Goal: Task Accomplishment & Management: Manage account settings

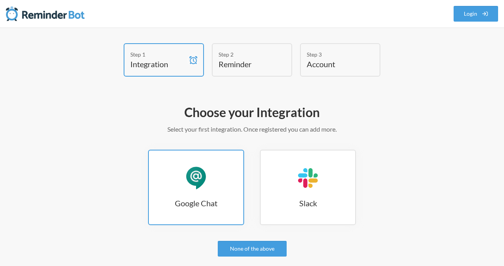
click at [192, 191] on link "Google Chat Google Chat" at bounding box center [196, 188] width 96 height 76
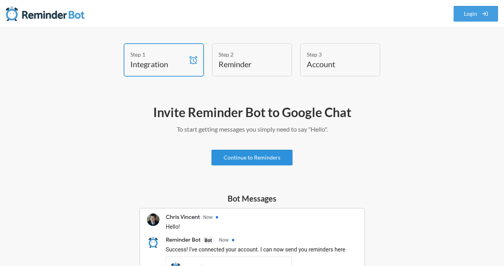
click at [268, 159] on link "Continue to Reminders" at bounding box center [251, 158] width 81 height 16
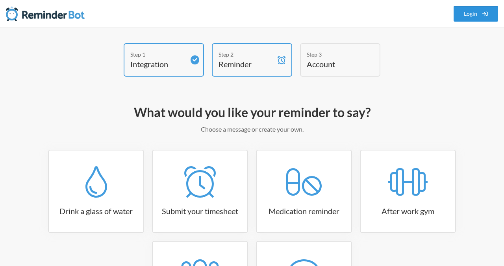
click at [465, 16] on link "Login" at bounding box center [475, 14] width 45 height 16
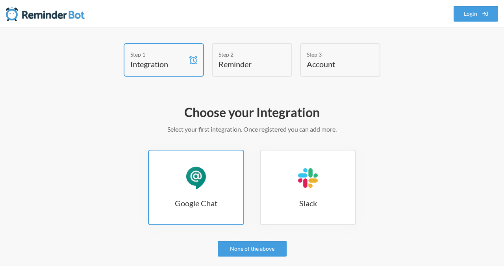
click at [182, 188] on link "Google Chat Google Chat" at bounding box center [196, 188] width 96 height 76
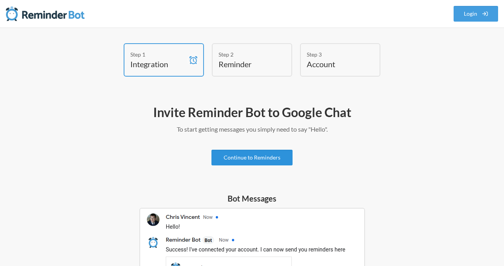
click at [251, 159] on link "Continue to Reminders" at bounding box center [251, 158] width 81 height 16
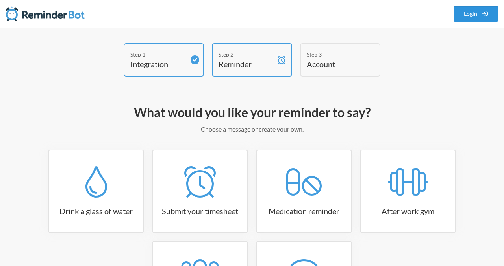
click at [474, 14] on link "Login" at bounding box center [475, 14] width 45 height 16
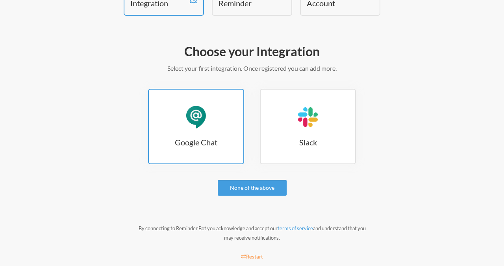
scroll to position [62, 0]
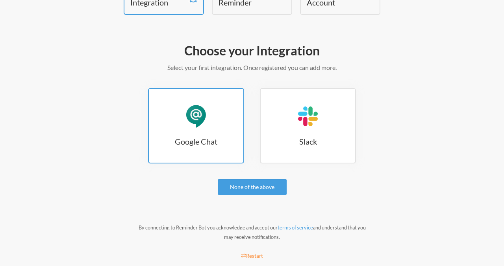
click at [167, 147] on link "Google Chat Google Chat" at bounding box center [196, 126] width 96 height 76
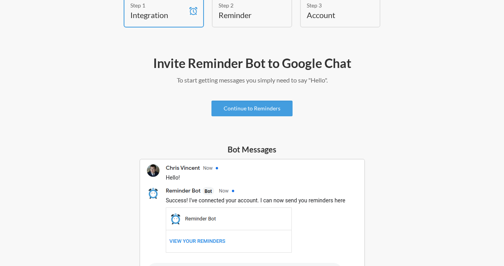
scroll to position [13, 0]
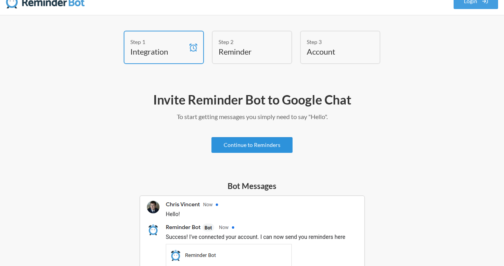
click at [240, 146] on link "Continue to Reminders" at bounding box center [251, 145] width 81 height 16
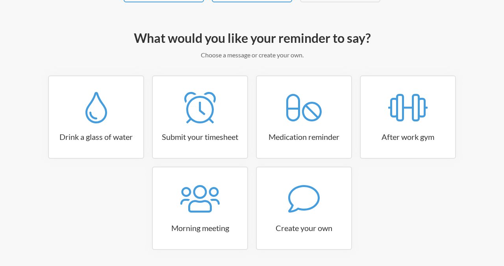
scroll to position [101, 0]
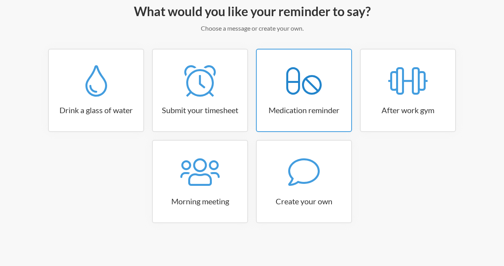
click at [313, 88] on icon at bounding box center [303, 80] width 35 height 31
select select "08:30:00"
select select "true"
select select "18:30:00"
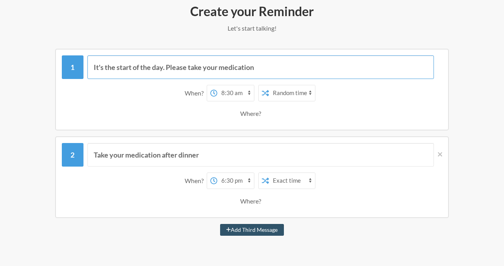
click at [261, 65] on input "It's the start of the day. Please take your medication" at bounding box center [260, 67] width 347 height 24
click at [251, 68] on input "It's the start of the day. Please take your medication" at bounding box center [260, 67] width 347 height 24
click at [231, 99] on select "12:00 am 12:15 am 12:30 am 12:45 am 1:00 am 1:15 am 1:30 am 1:45 am 2:00 am 2:1…" at bounding box center [235, 93] width 37 height 16
select select "09:30:00"
click at [217, 85] on select "12:00 am 12:15 am 12:30 am 12:45 am 1:00 am 1:15 am 1:30 am 1:45 am 2:00 am 2:1…" at bounding box center [235, 93] width 37 height 16
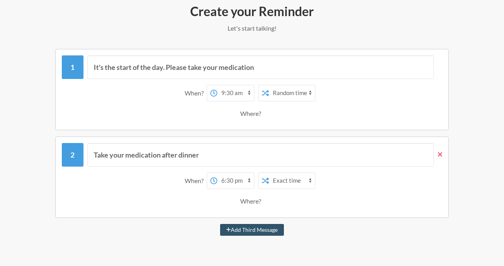
click at [439, 154] on icon at bounding box center [440, 154] width 4 height 4
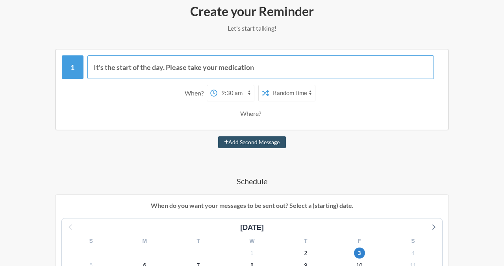
drag, startPoint x: 168, startPoint y: 68, endPoint x: 89, endPoint y: 68, distance: 78.7
click at [88, 68] on input "It's the start of the day. Please take your medication" at bounding box center [260, 67] width 347 height 24
click at [139, 72] on input "Take to lobby Please take your medication" at bounding box center [260, 67] width 347 height 24
click at [135, 65] on input "Take to lobby Please take your medication" at bounding box center [260, 67] width 347 height 24
drag, startPoint x: 281, startPoint y: 69, endPoint x: 183, endPoint y: 70, distance: 97.6
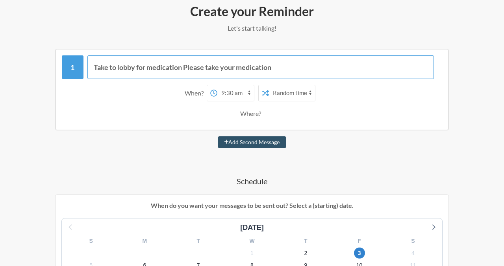
click at [183, 70] on input "Take to lobby for medication Please take your medication" at bounding box center [260, 67] width 347 height 24
click at [107, 67] on input "Take to lobby for medication" at bounding box center [260, 67] width 347 height 24
click at [211, 68] on input "Take Aven to lobby for medication" at bounding box center [260, 67] width 347 height 24
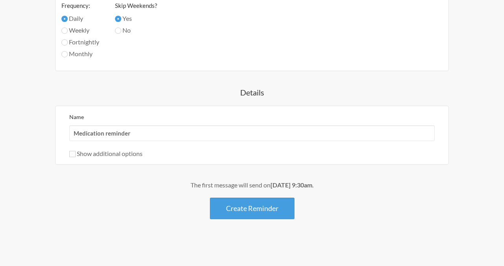
scroll to position [437, 0]
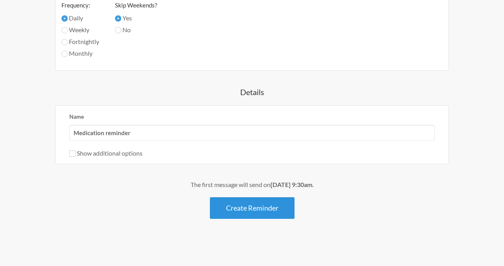
type input "Take Aven to lobby for medication!"
click at [263, 207] on button "Create Reminder" at bounding box center [252, 209] width 85 height 22
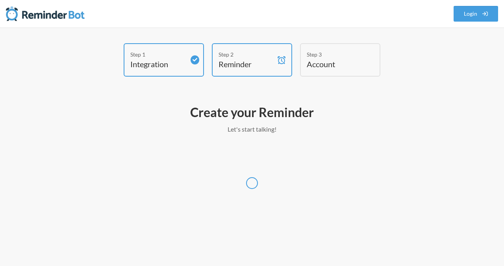
select select "America/New_York"
select select "US"
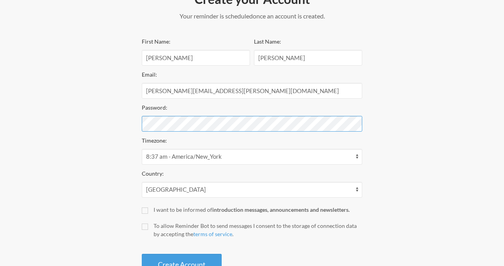
scroll to position [142, 0]
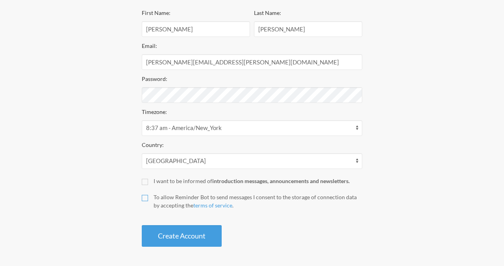
click at [146, 200] on input "To allow Reminder Bot to send messages I consent to the storage of connection d…" at bounding box center [145, 198] width 6 height 6
checkbox input "true"
click at [185, 236] on button "Create Account" at bounding box center [182, 237] width 80 height 22
click at [175, 238] on button "Create Account" at bounding box center [182, 237] width 80 height 22
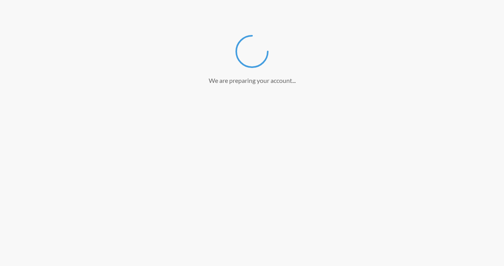
scroll to position [113, 0]
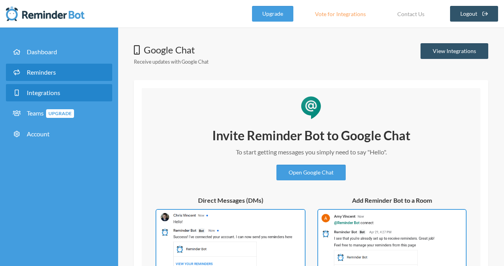
click at [39, 67] on link "Reminders" at bounding box center [59, 72] width 106 height 17
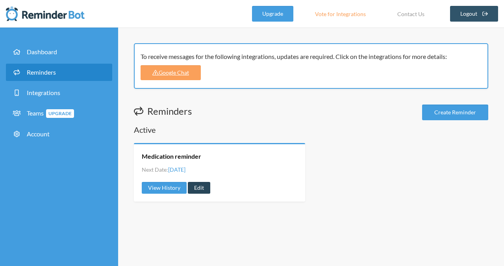
click at [198, 191] on link "Edit" at bounding box center [199, 188] width 22 height 12
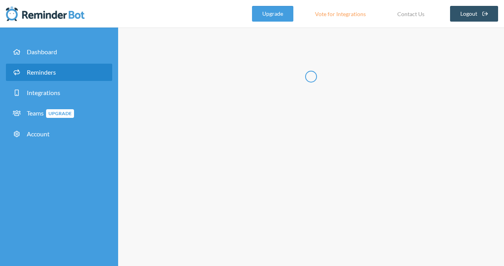
type input "Medication reminder"
select select "09:30:00"
select select "true"
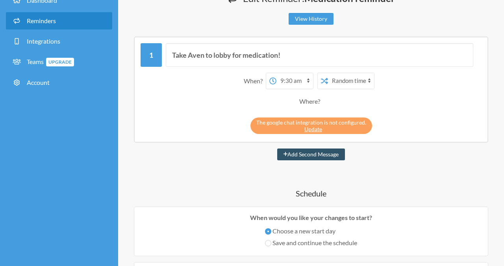
scroll to position [52, 0]
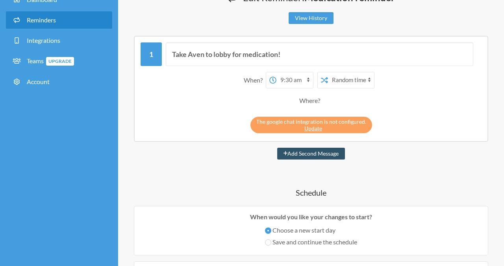
click at [211, 116] on div "The google chat integration is not configured. Update" at bounding box center [311, 123] width 341 height 20
click at [313, 129] on link "Update" at bounding box center [313, 128] width 18 height 7
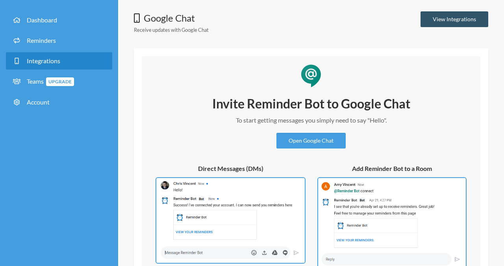
scroll to position [32, 0]
click at [330, 142] on link "Open Google Chat" at bounding box center [310, 141] width 69 height 16
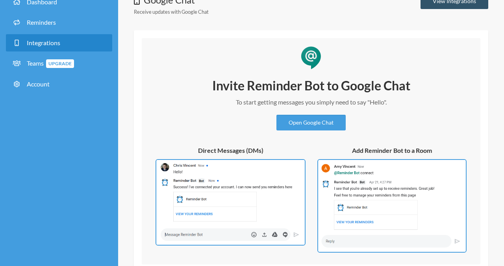
scroll to position [0, 0]
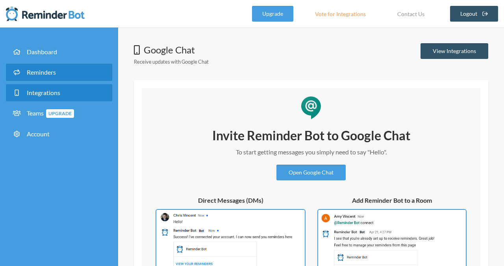
click at [46, 74] on span "Reminders" at bounding box center [41, 71] width 29 height 7
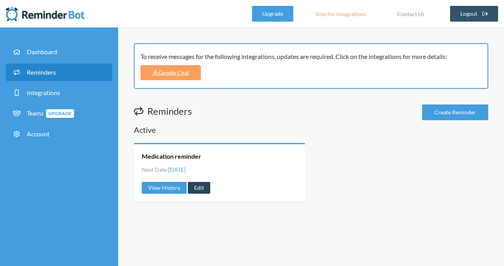
click at [201, 191] on link "Edit" at bounding box center [199, 188] width 22 height 12
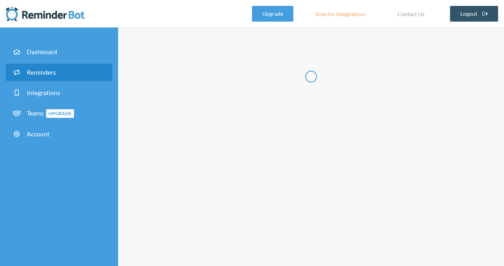
type input "Medication reminder"
select select "09:30:00"
select select "true"
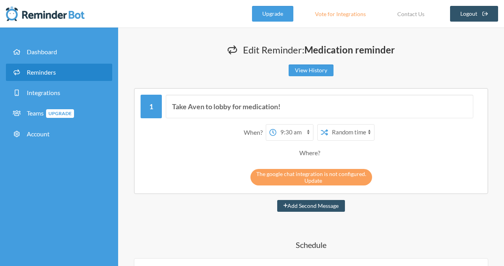
click at [313, 182] on link "Update" at bounding box center [313, 181] width 18 height 7
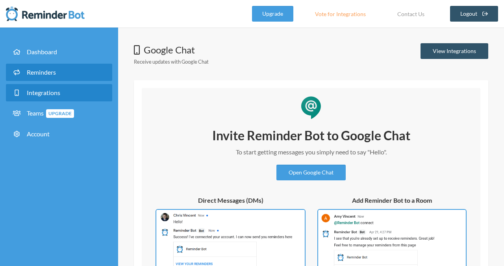
click at [44, 76] on span "Reminders" at bounding box center [41, 71] width 29 height 7
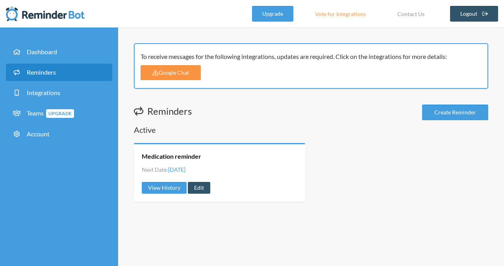
click at [184, 68] on link "Google Chat" at bounding box center [171, 72] width 60 height 15
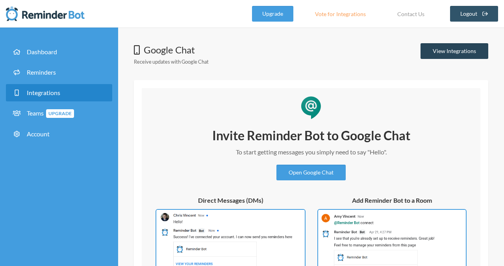
click at [444, 52] on link "View Integrations" at bounding box center [454, 51] width 68 height 16
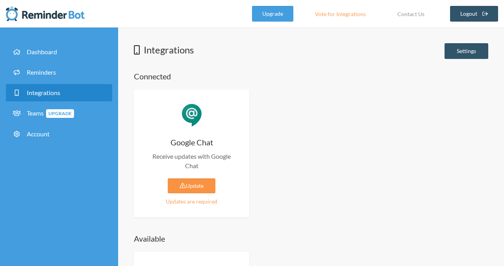
click at [180, 191] on link "Update" at bounding box center [192, 186] width 48 height 15
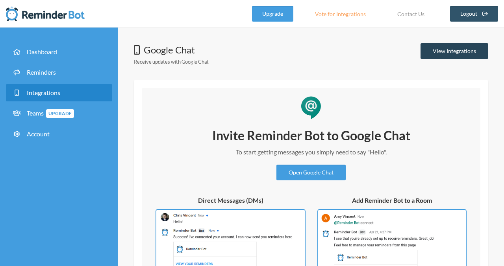
click at [441, 52] on link "View Integrations" at bounding box center [454, 51] width 68 height 16
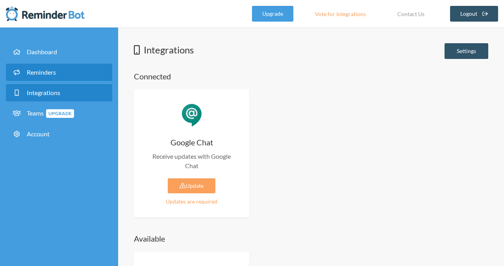
click at [33, 72] on span "Reminders" at bounding box center [41, 71] width 29 height 7
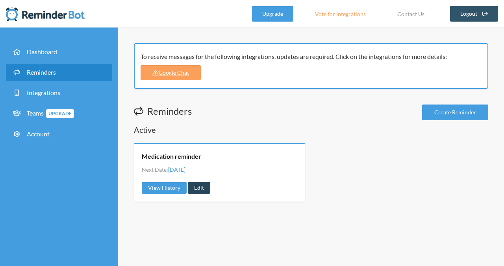
click at [200, 190] on link "Edit" at bounding box center [199, 188] width 22 height 12
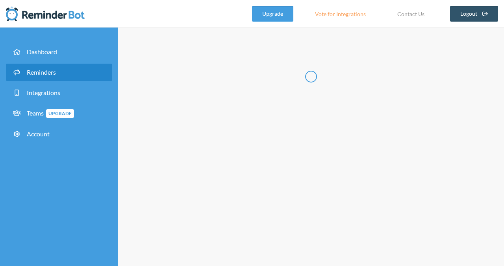
type input "Medication reminder"
select select "09:30:00"
select select "true"
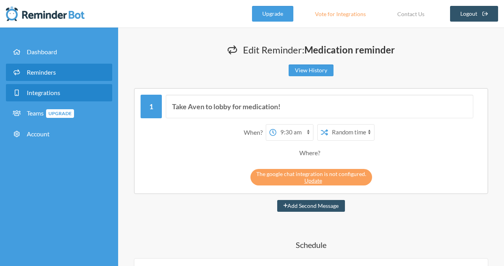
click at [50, 92] on span "Integrations" at bounding box center [43, 92] width 33 height 7
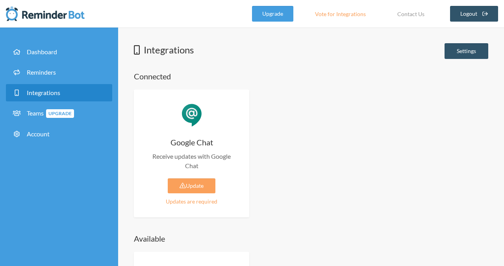
click at [198, 193] on div "Google Chat Receive updates with Google Chat Update Updates are required Enable…" at bounding box center [191, 154] width 115 height 128
click at [193, 183] on link "Update" at bounding box center [192, 186] width 48 height 15
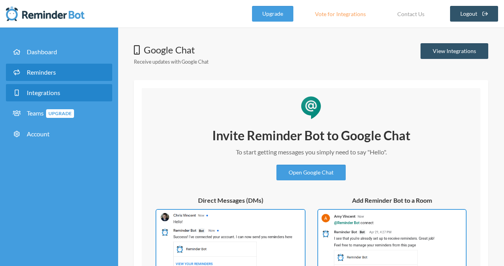
click at [57, 72] on link "Reminders" at bounding box center [59, 72] width 106 height 17
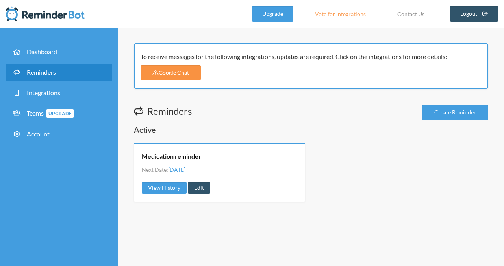
click at [179, 75] on link "Google Chat" at bounding box center [171, 72] width 60 height 15
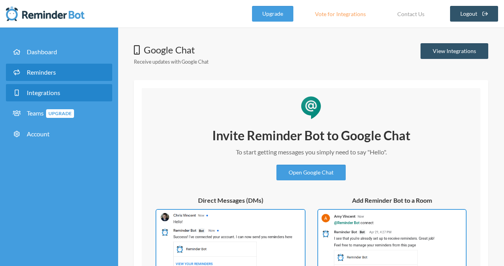
click at [36, 65] on link "Reminders" at bounding box center [59, 72] width 106 height 17
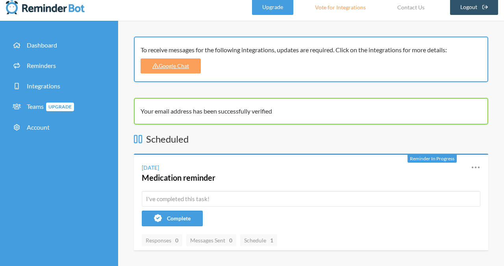
scroll to position [5, 0]
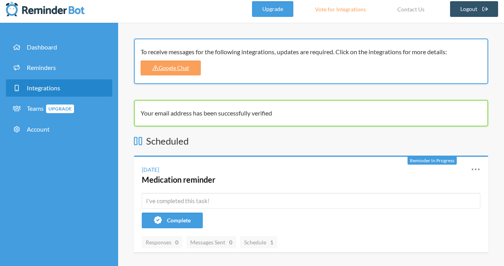
click at [52, 90] on span "Integrations" at bounding box center [43, 87] width 33 height 7
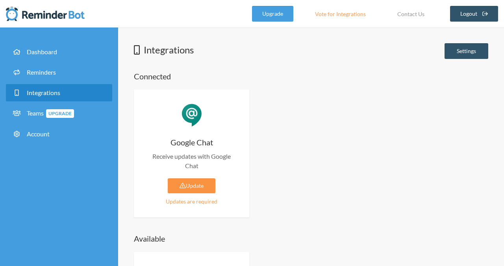
click at [201, 183] on link "Update" at bounding box center [192, 186] width 48 height 15
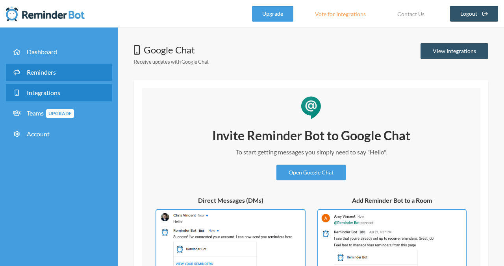
click at [39, 68] on span "Reminders" at bounding box center [41, 71] width 29 height 7
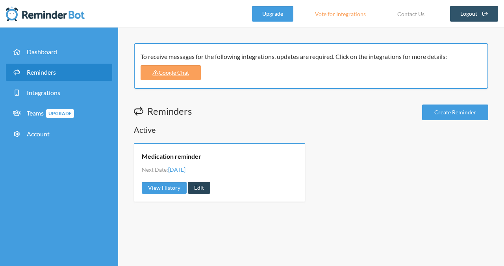
click at [199, 187] on link "Edit" at bounding box center [199, 188] width 22 height 12
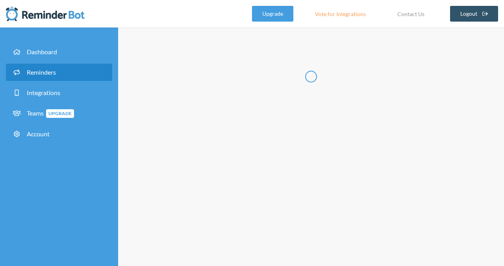
type input "Medication reminder"
select select "09:30:00"
select select "true"
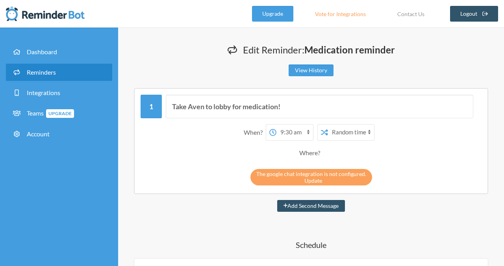
click at [309, 179] on link "Update" at bounding box center [313, 181] width 18 height 7
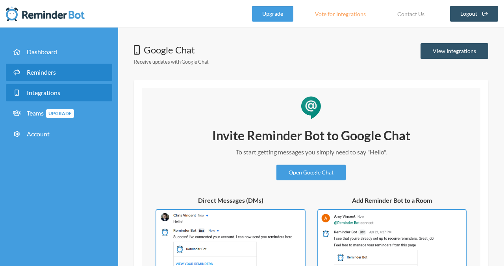
click at [48, 73] on span "Reminders" at bounding box center [41, 71] width 29 height 7
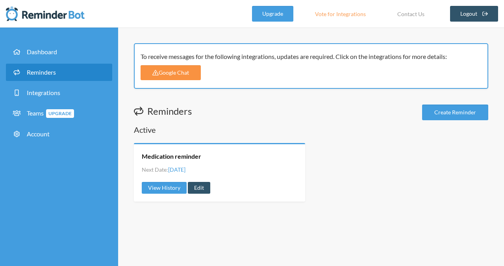
click at [170, 72] on link "Google Chat" at bounding box center [171, 72] width 60 height 15
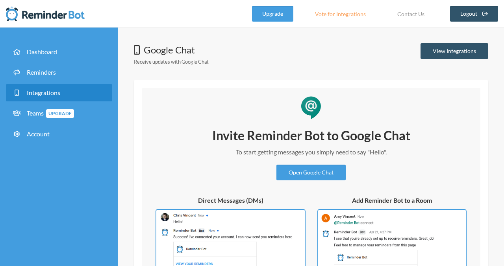
click at [345, 14] on link "Vote for Integrations" at bounding box center [340, 14] width 70 height 16
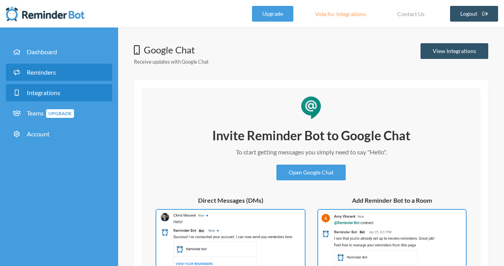
click at [37, 74] on span "Reminders" at bounding box center [41, 71] width 29 height 7
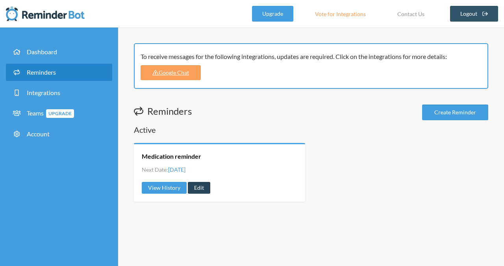
click at [201, 186] on link "Edit" at bounding box center [199, 188] width 22 height 12
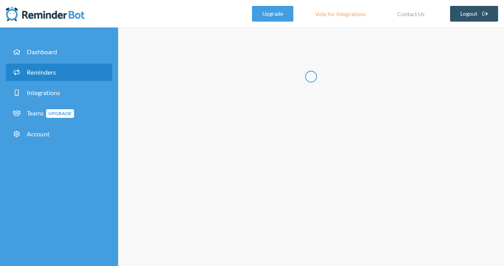
type input "Medication reminder"
select select "09:30:00"
select select "true"
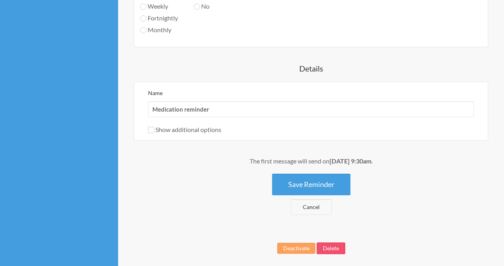
scroll to position [510, 0]
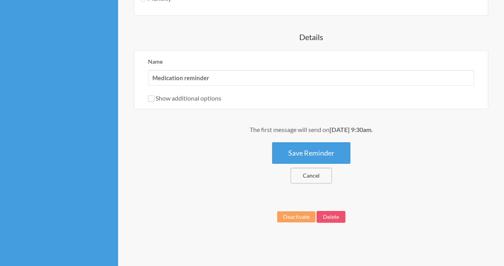
click at [307, 179] on link "Cancel" at bounding box center [310, 176] width 41 height 16
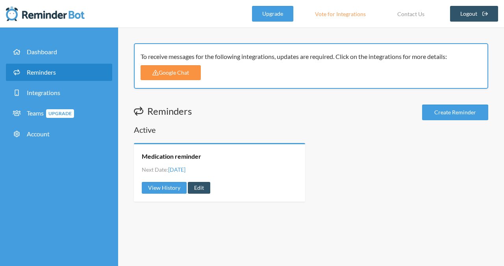
click at [186, 78] on link "Google Chat" at bounding box center [171, 72] width 60 height 15
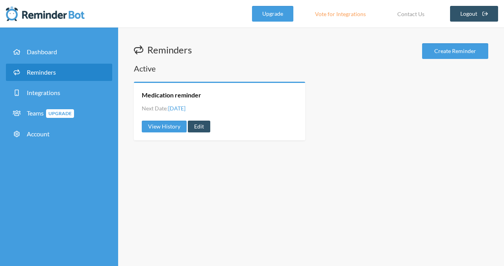
click at [200, 124] on link "Edit" at bounding box center [199, 127] width 22 height 12
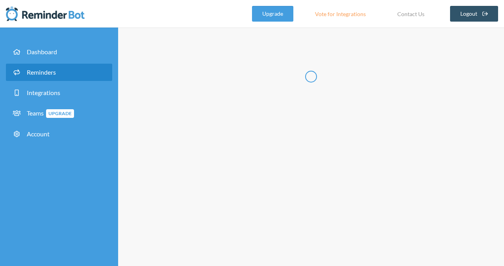
type input "Medication reminder"
select select "09:30:00"
select select "true"
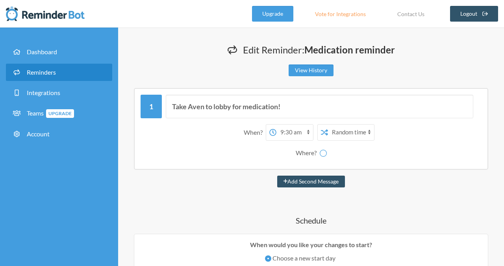
select select "spaces/AAQAgRWo8nY"
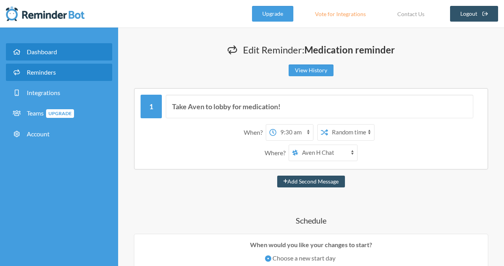
click at [46, 55] on span "Dashboard" at bounding box center [42, 51] width 30 height 7
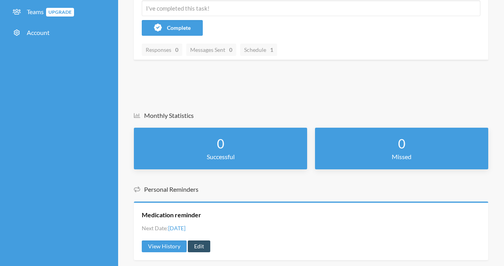
scroll to position [119, 0]
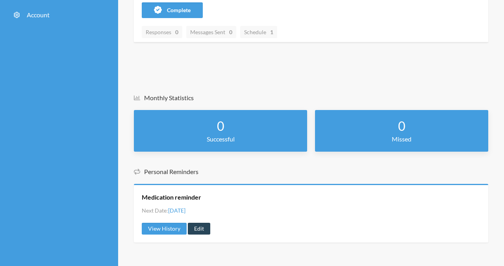
click at [194, 226] on link "Edit" at bounding box center [199, 229] width 22 height 12
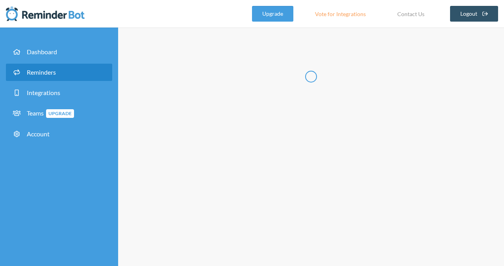
type input "Medication reminder"
select select "09:30:00"
select select "true"
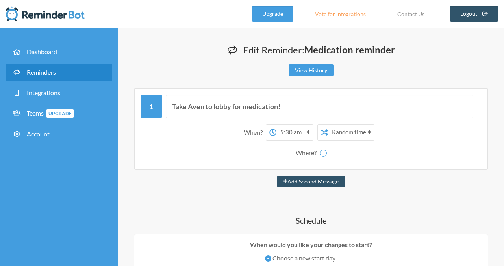
select select "spaces/AAQAgRWo8nY"
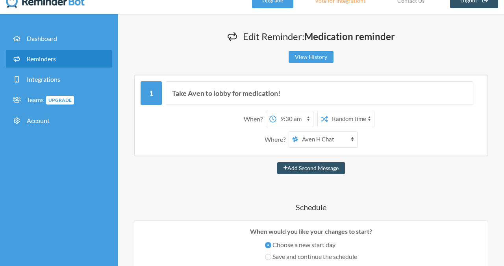
scroll to position [19, 0]
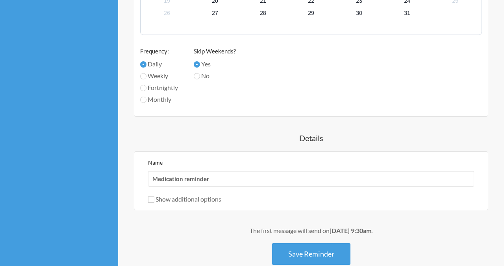
scroll to position [485, 0]
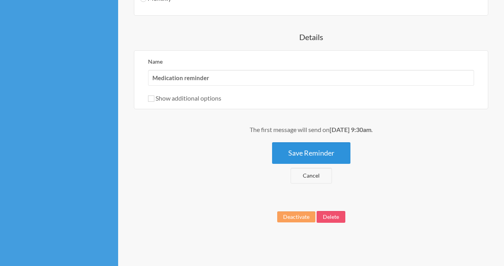
click at [317, 148] on button "Save Reminder" at bounding box center [311, 153] width 78 height 22
